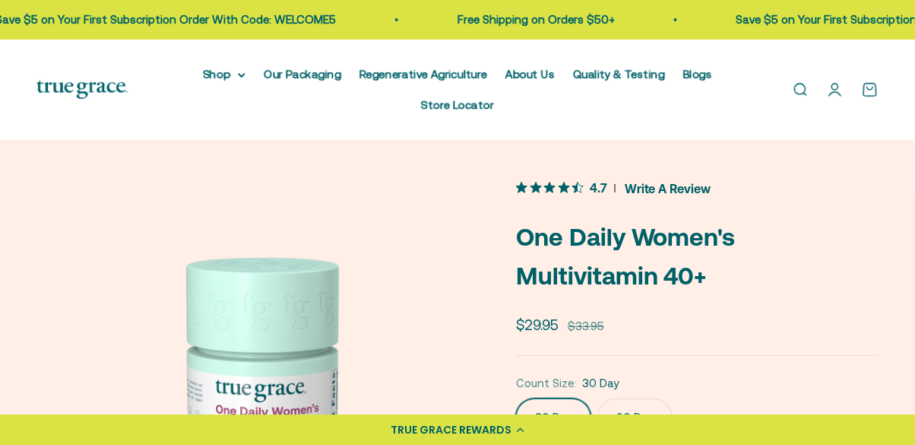
scroll to position [2, 0]
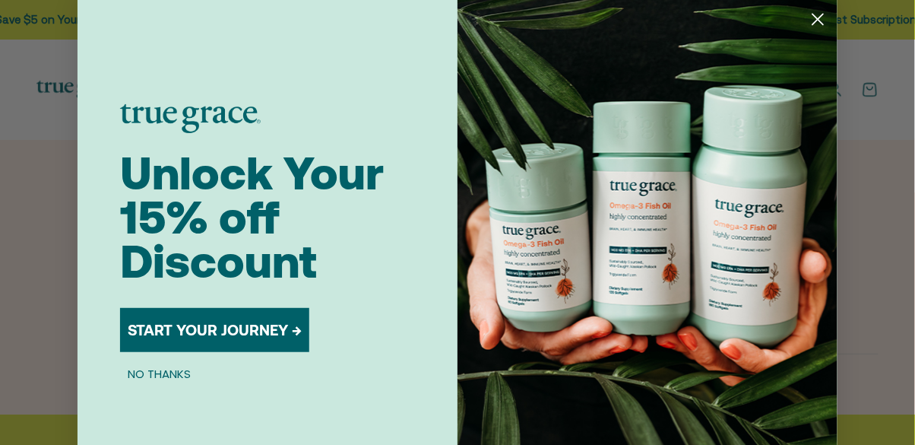
click at [817, 31] on circle "Close dialog" at bounding box center [818, 19] width 25 height 25
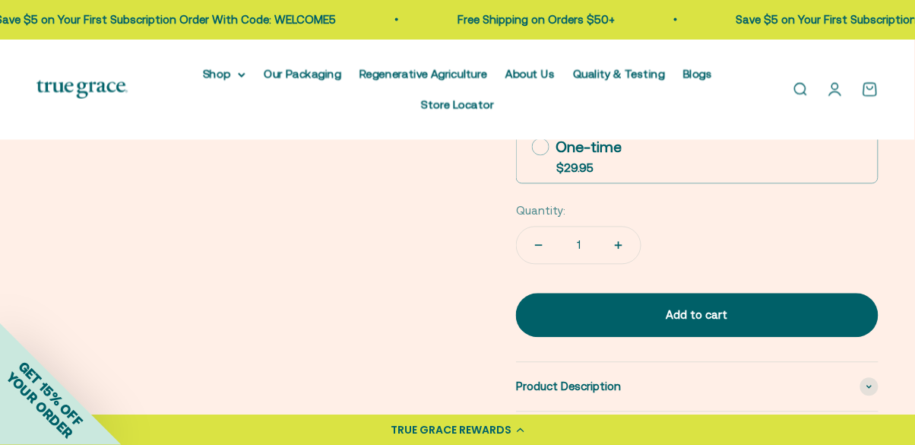
scroll to position [0, 0]
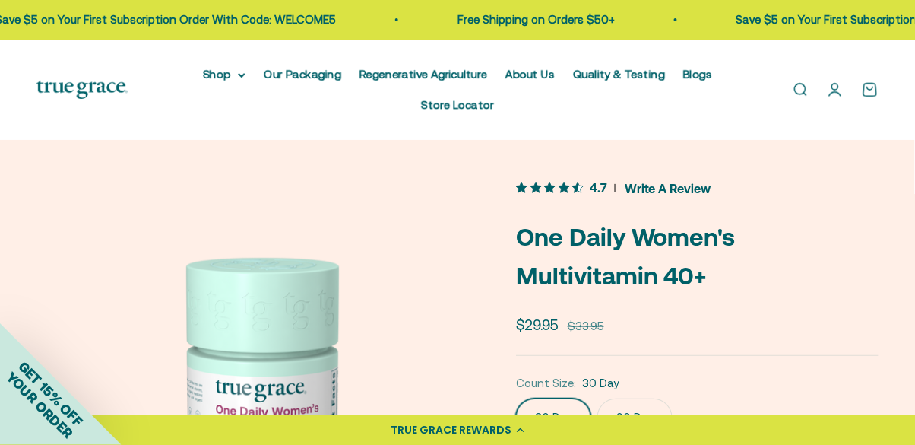
click at [69, 81] on img at bounding box center [81, 90] width 91 height 19
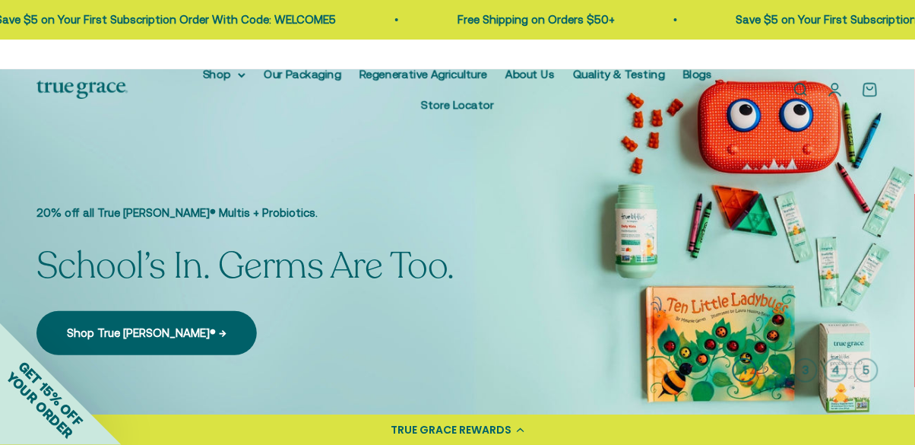
click at [377, 68] on link "Regenerative Agriculture" at bounding box center [424, 74] width 128 height 13
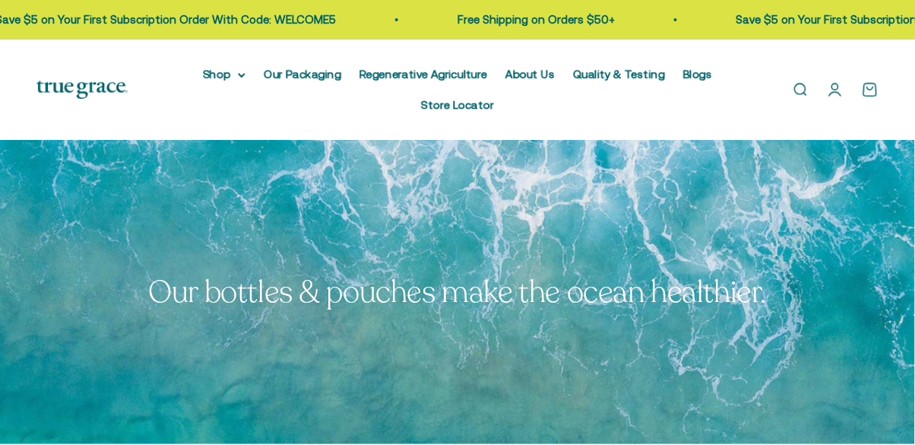
click at [505, 78] on link "About Us" at bounding box center [529, 74] width 49 height 13
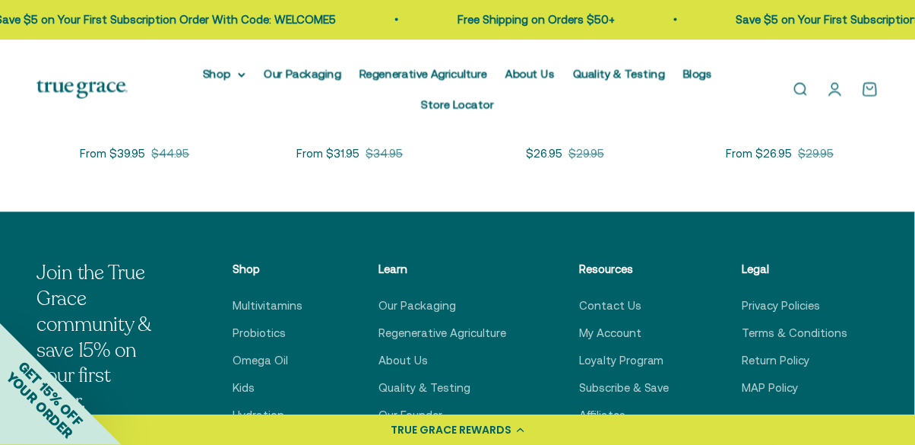
scroll to position [3179, 0]
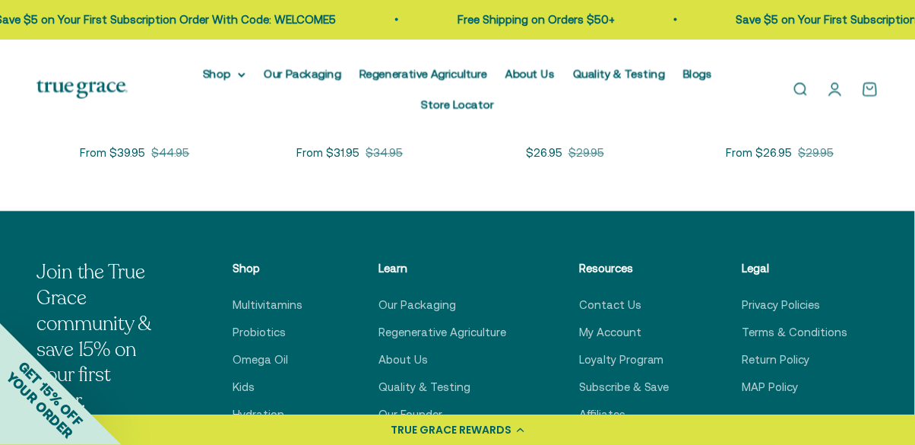
click at [274, 296] on link "Multivitamins" at bounding box center [268, 305] width 70 height 18
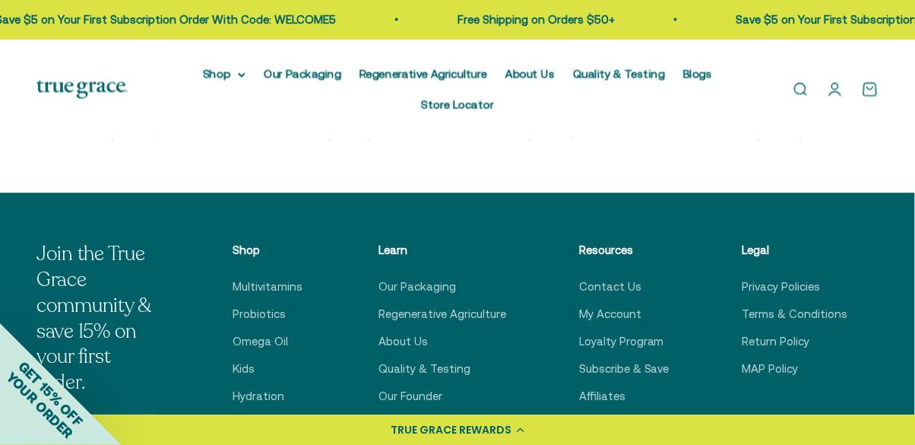
scroll to position [3252, 0]
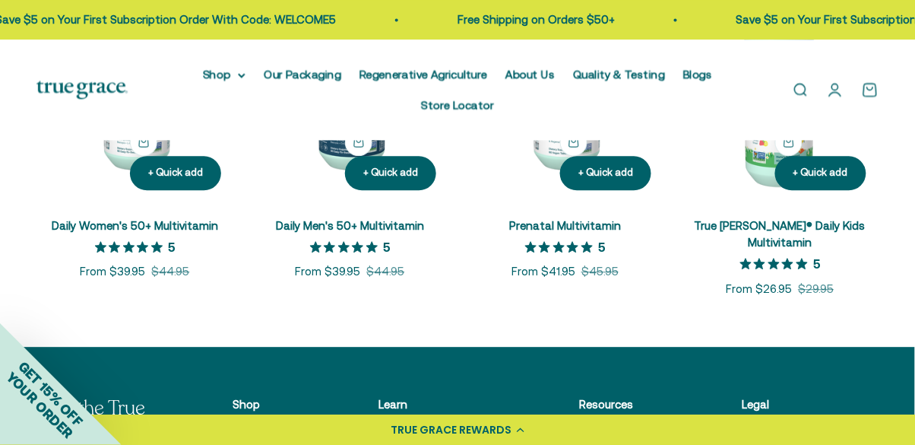
scroll to position [715, 0]
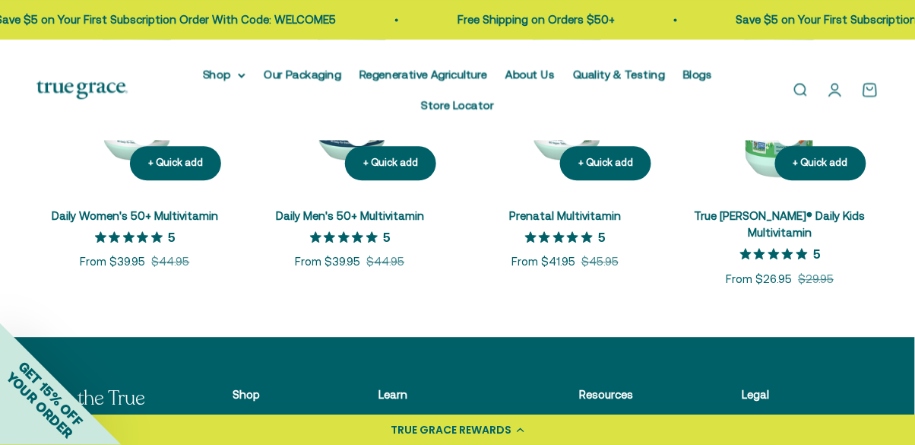
click at [134, 209] on link "Daily Women's 50+ Multivitamin" at bounding box center [135, 215] width 166 height 13
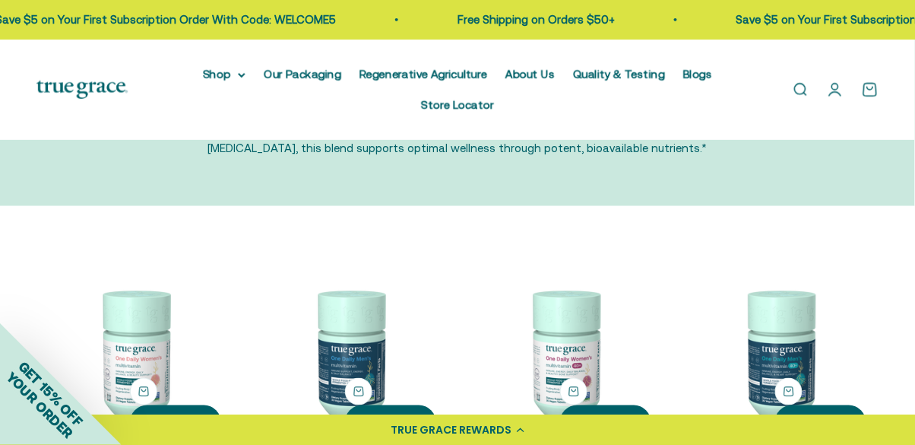
click at [577, 363] on img at bounding box center [565, 353] width 197 height 197
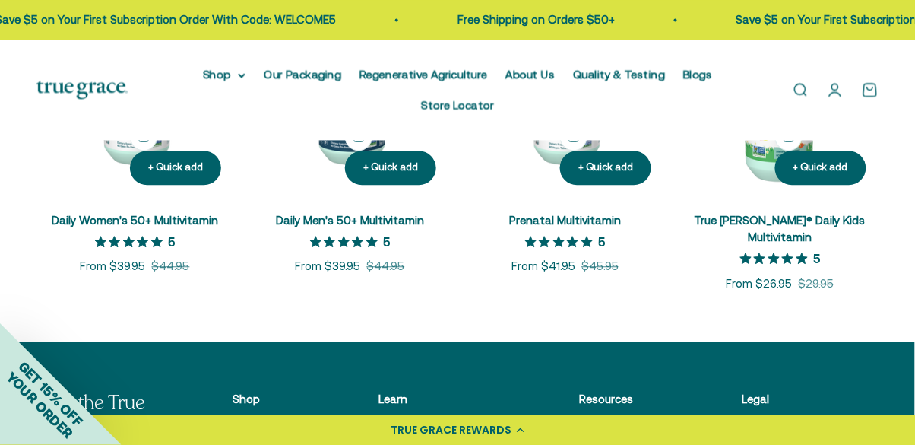
scroll to position [711, 0]
click at [97, 164] on img at bounding box center [134, 98] width 197 height 197
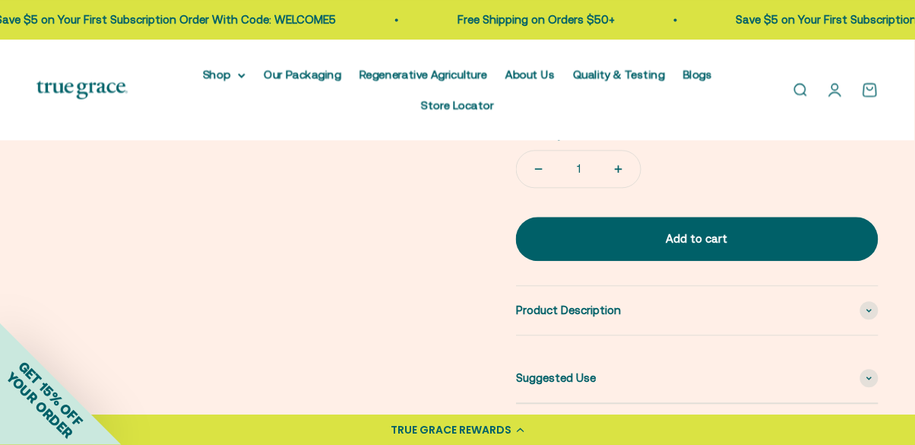
scroll to position [688, 0]
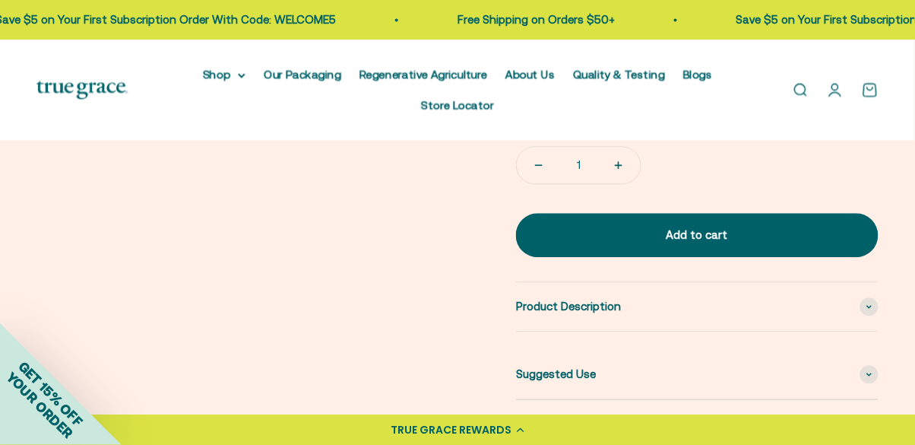
click at [553, 365] on span "Suggested Use" at bounding box center [556, 374] width 80 height 18
click at [562, 297] on span "Product Description" at bounding box center [568, 306] width 105 height 18
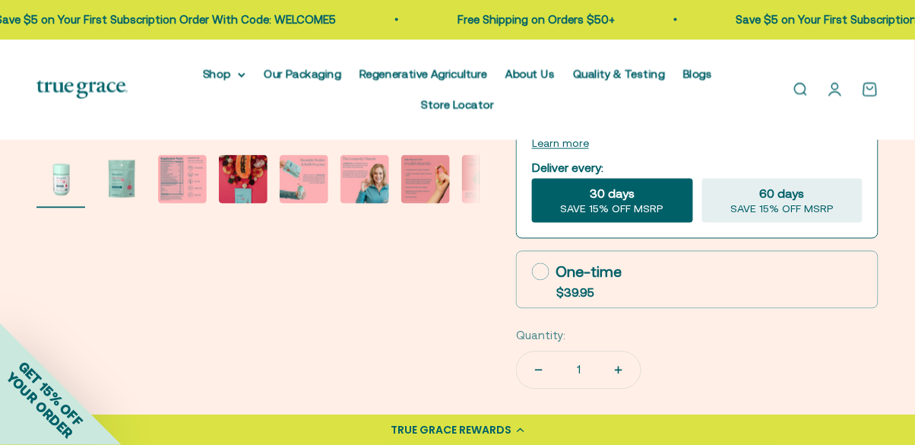
scroll to position [482, 0]
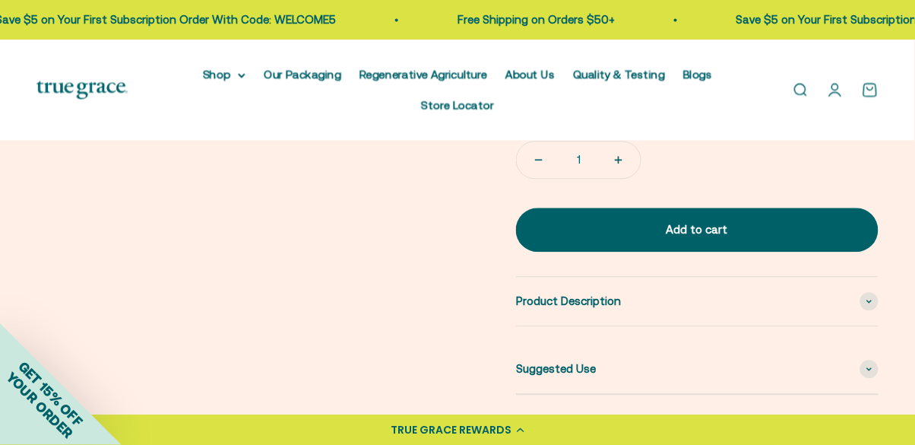
scroll to position [694, 0]
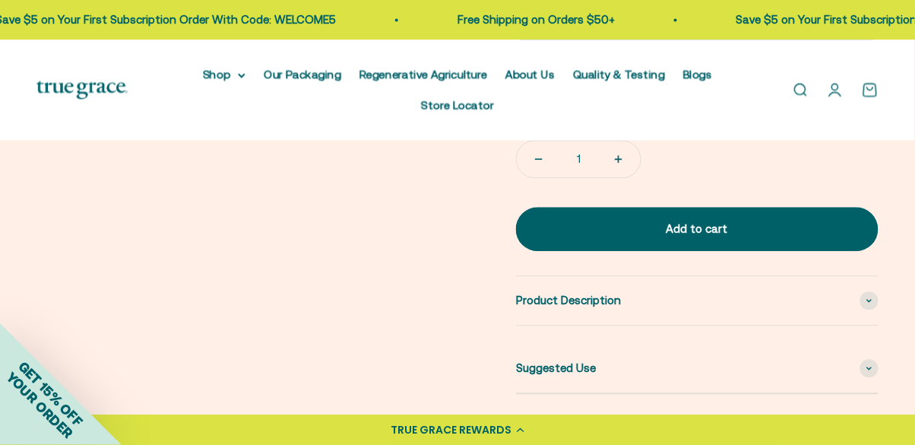
click at [544, 291] on span "Product Description" at bounding box center [568, 300] width 105 height 18
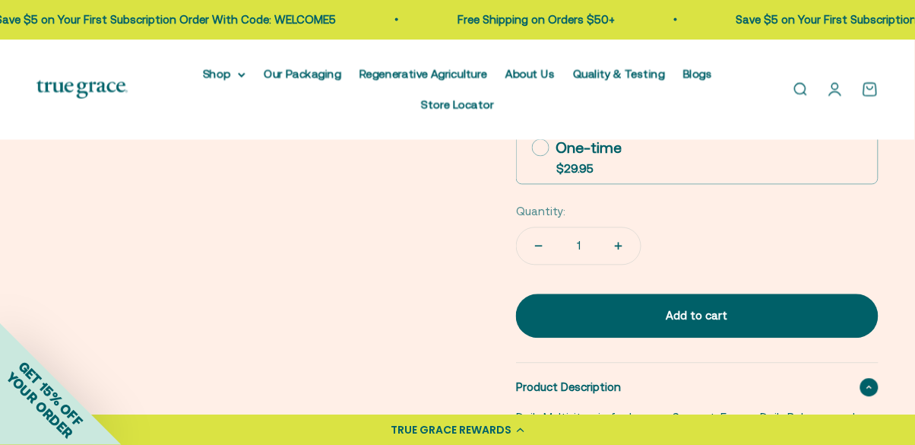
scroll to position [0, 0]
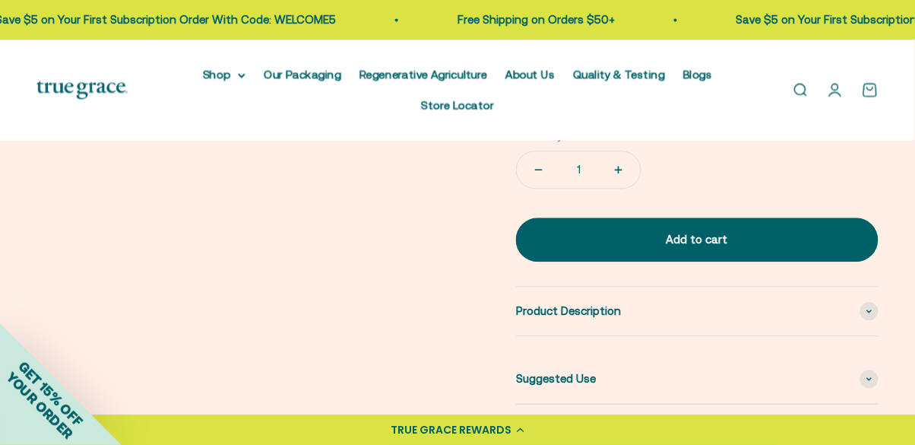
scroll to position [675, 0]
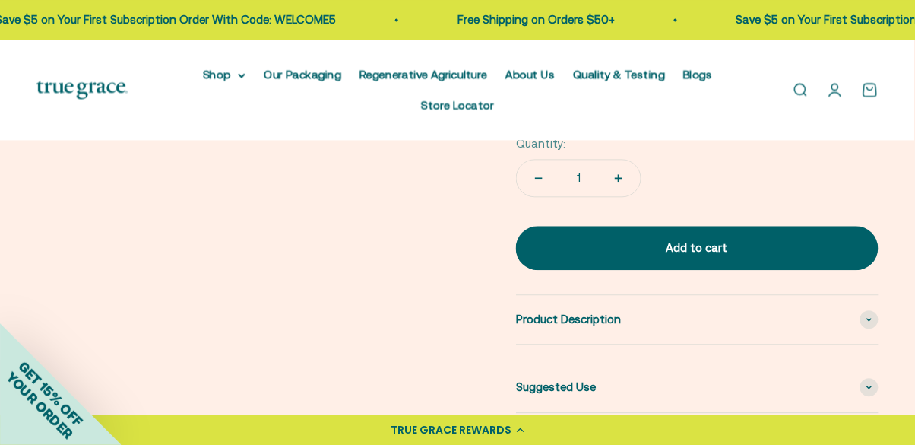
click at [561, 310] on span "Product Description" at bounding box center [568, 319] width 105 height 18
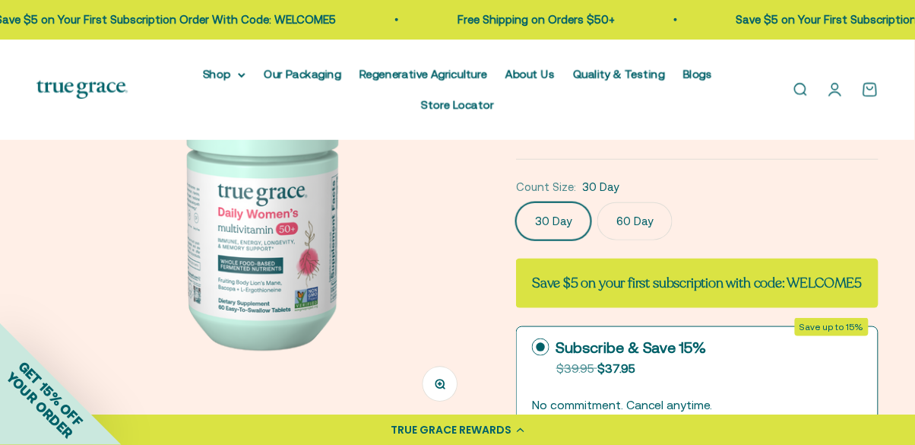
scroll to position [0, 0]
